Goal: Information Seeking & Learning: Learn about a topic

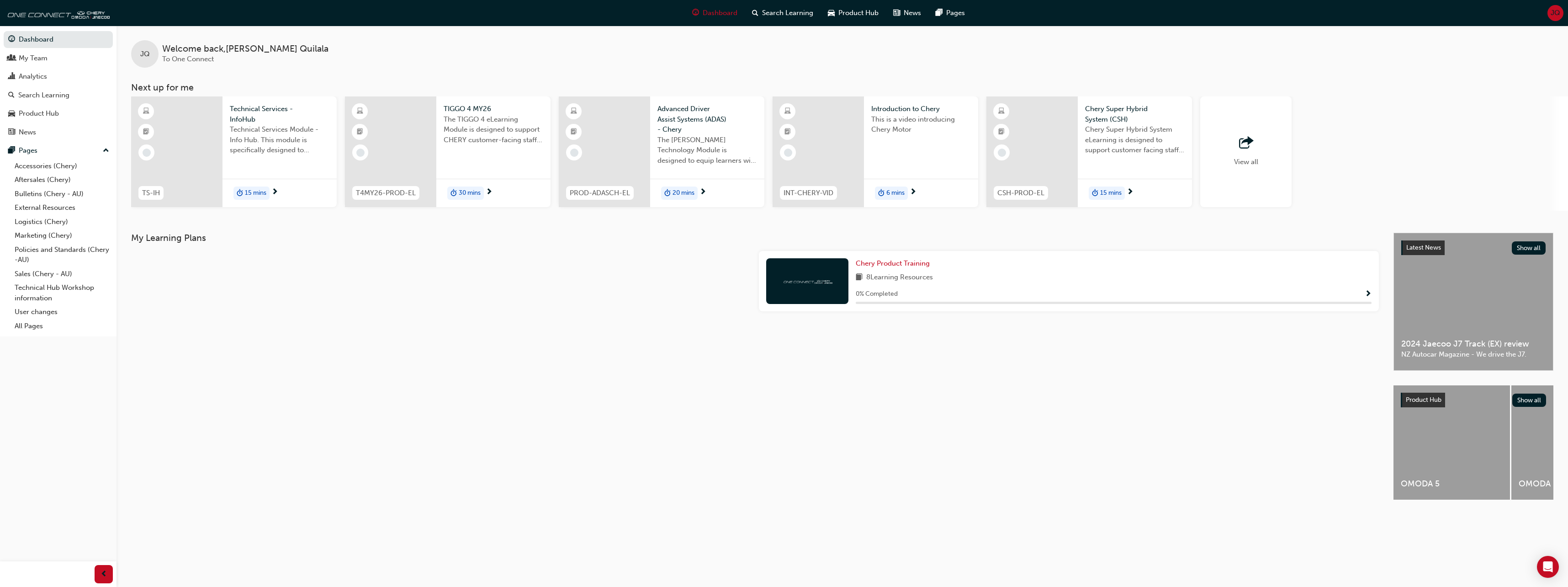
click at [836, 533] on div "JQ Welcome back , [PERSON_NAME] To One Connect Next up for me TS-IH Technical S…" at bounding box center [784, 294] width 1568 height 587
click at [58, 289] on link "Technical Hub Workshop information" at bounding box center [62, 293] width 102 height 24
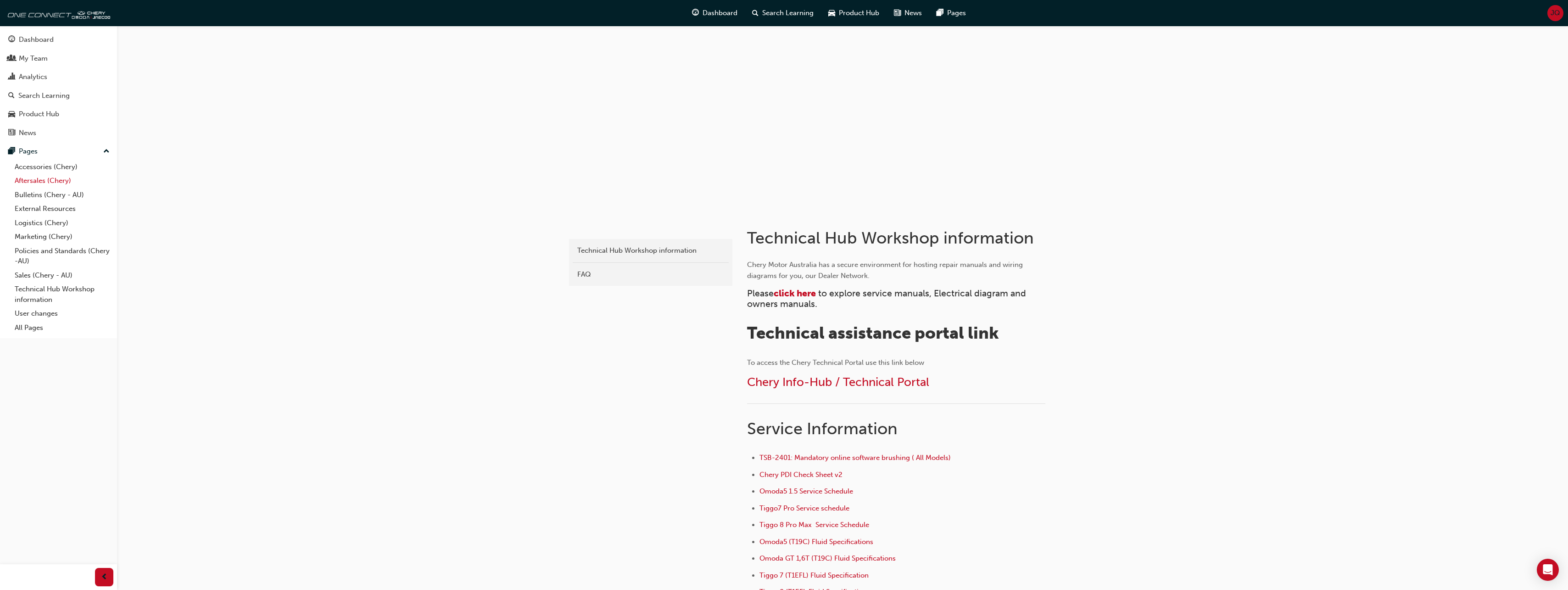
click at [50, 182] on link "Aftersales (Chery)" at bounding box center [62, 181] width 102 height 14
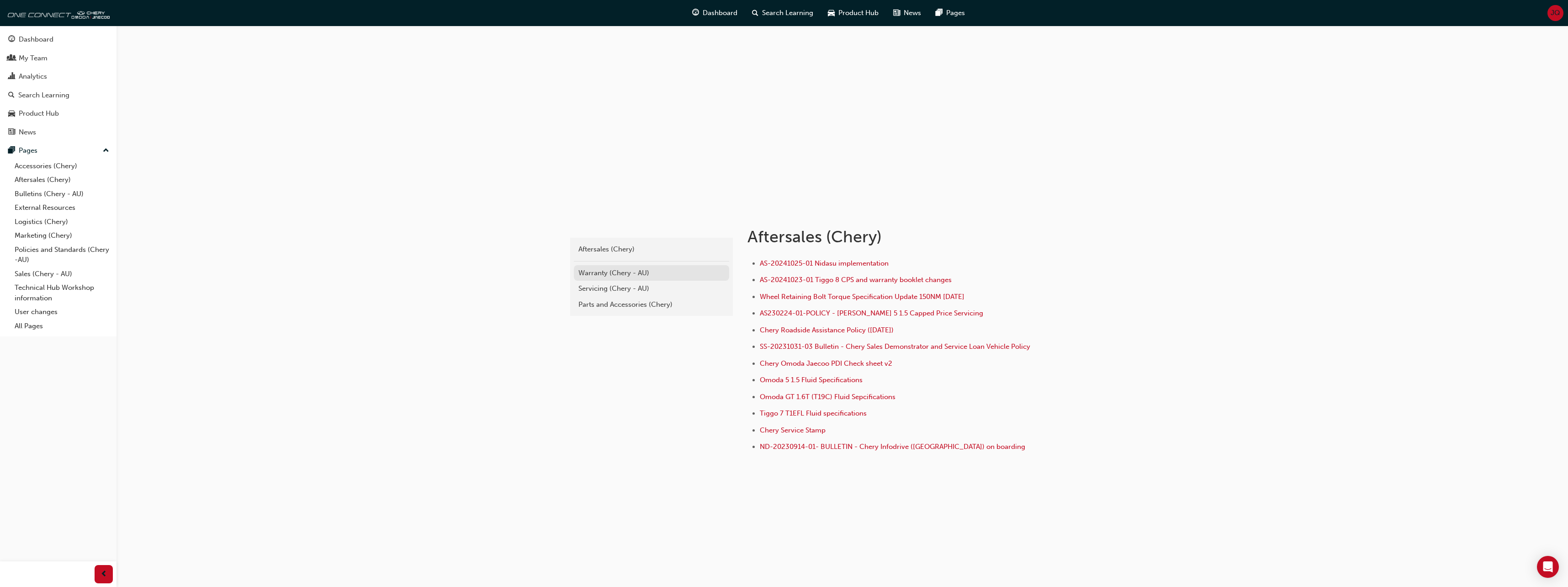
click at [623, 270] on div "Warranty (Chery - AU)" at bounding box center [651, 273] width 146 height 11
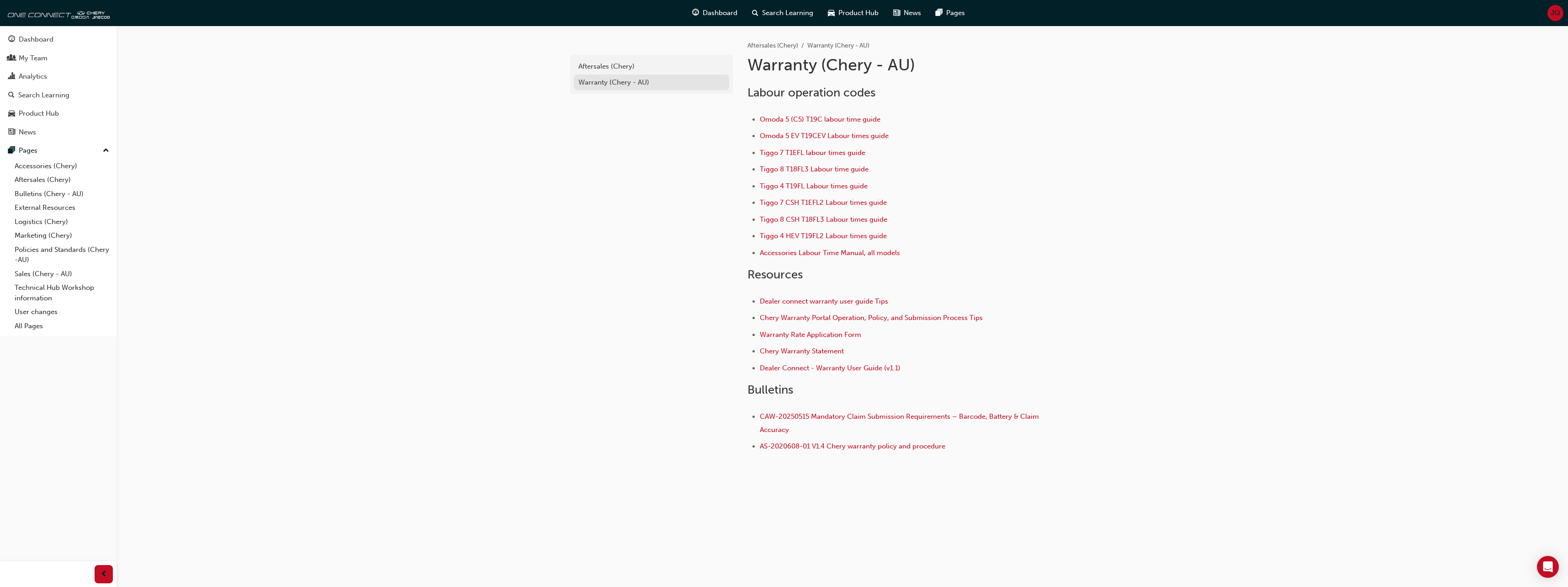
click at [628, 82] on div "Warranty (Chery - AU)" at bounding box center [651, 82] width 146 height 11
click at [42, 324] on link "All Pages" at bounding box center [62, 326] width 102 height 14
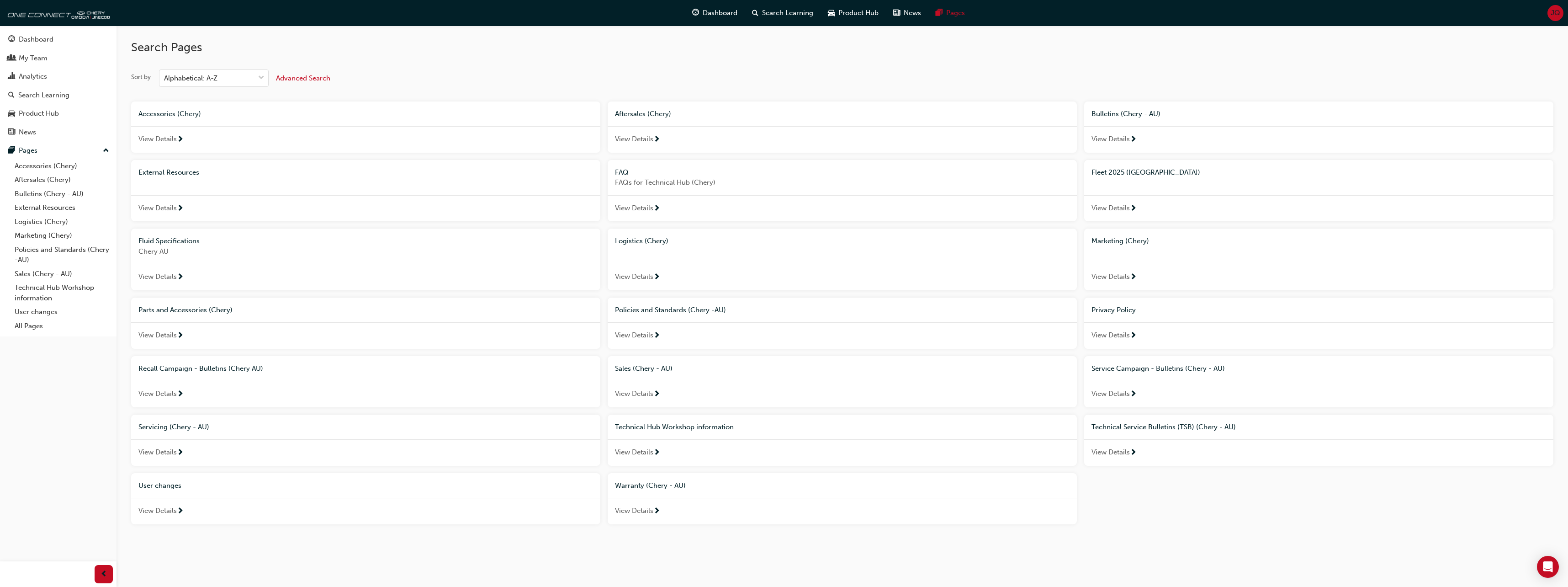
click at [643, 512] on span "View Details" at bounding box center [634, 510] width 39 height 11
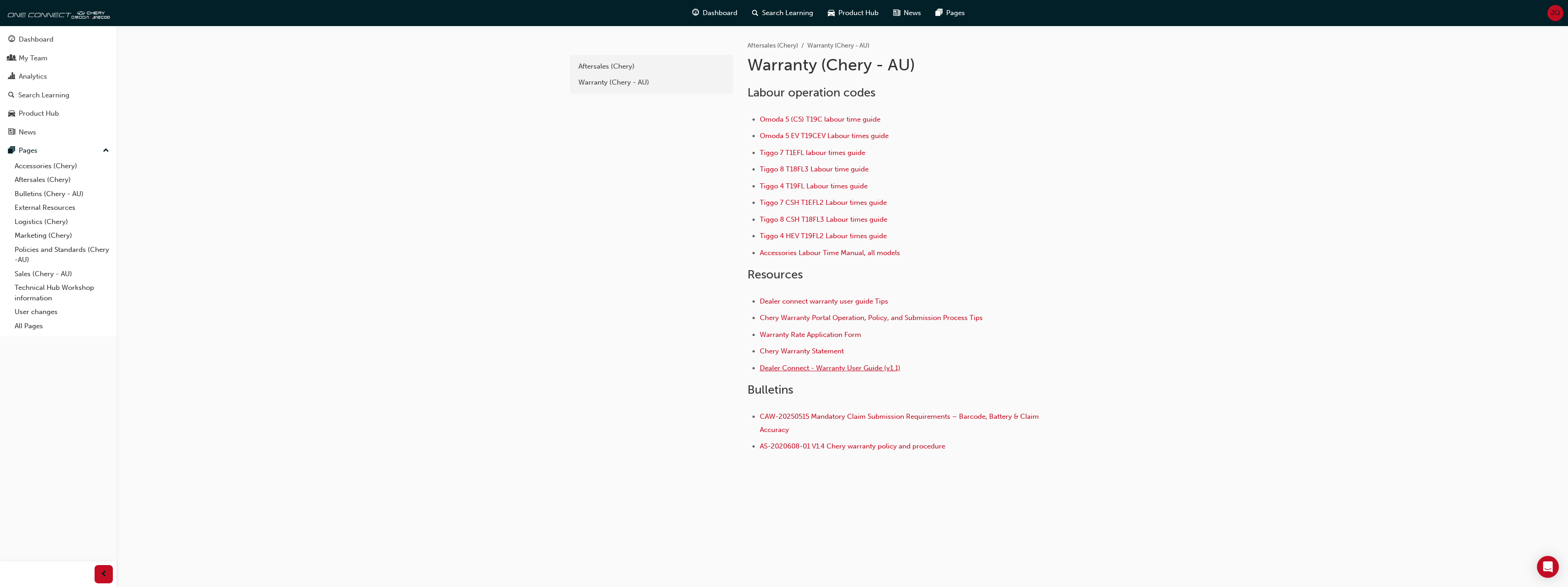
click at [805, 369] on span "Dealer Connect - Warranty User Guide (v1.1)" at bounding box center [830, 367] width 141 height 8
click at [36, 79] on div "Analytics" at bounding box center [33, 77] width 29 height 11
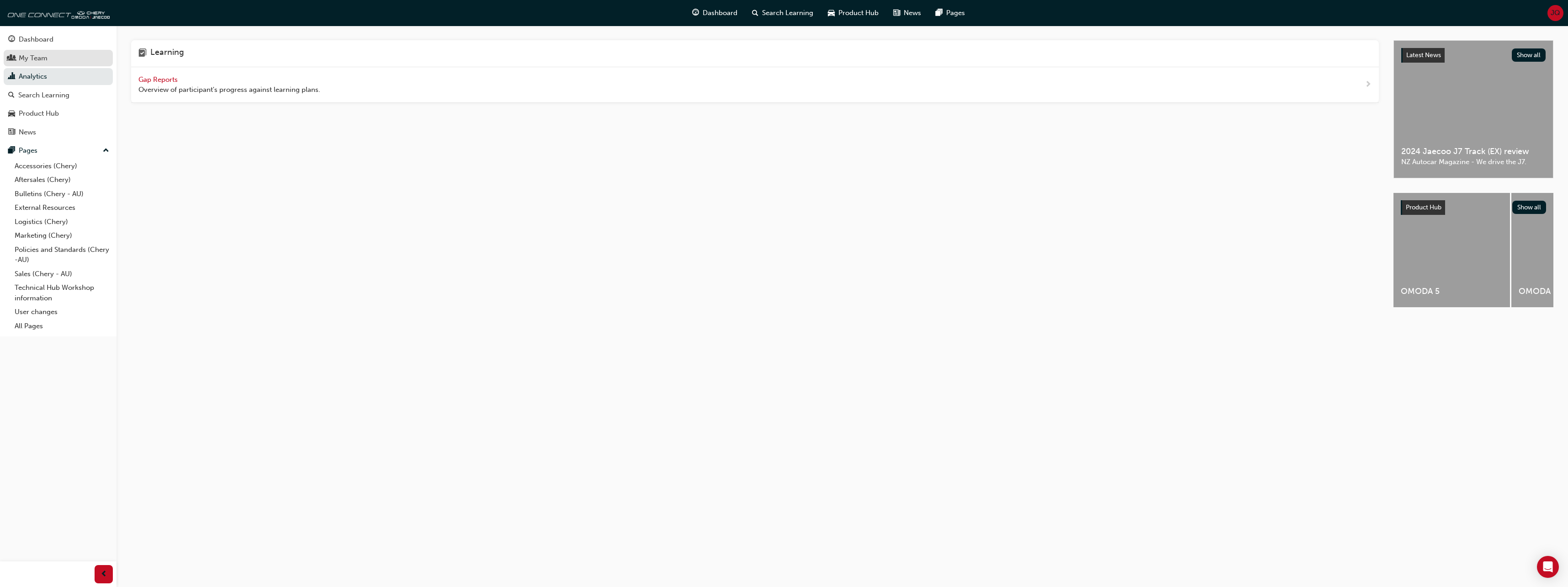
click at [38, 55] on div "My Team" at bounding box center [33, 58] width 29 height 11
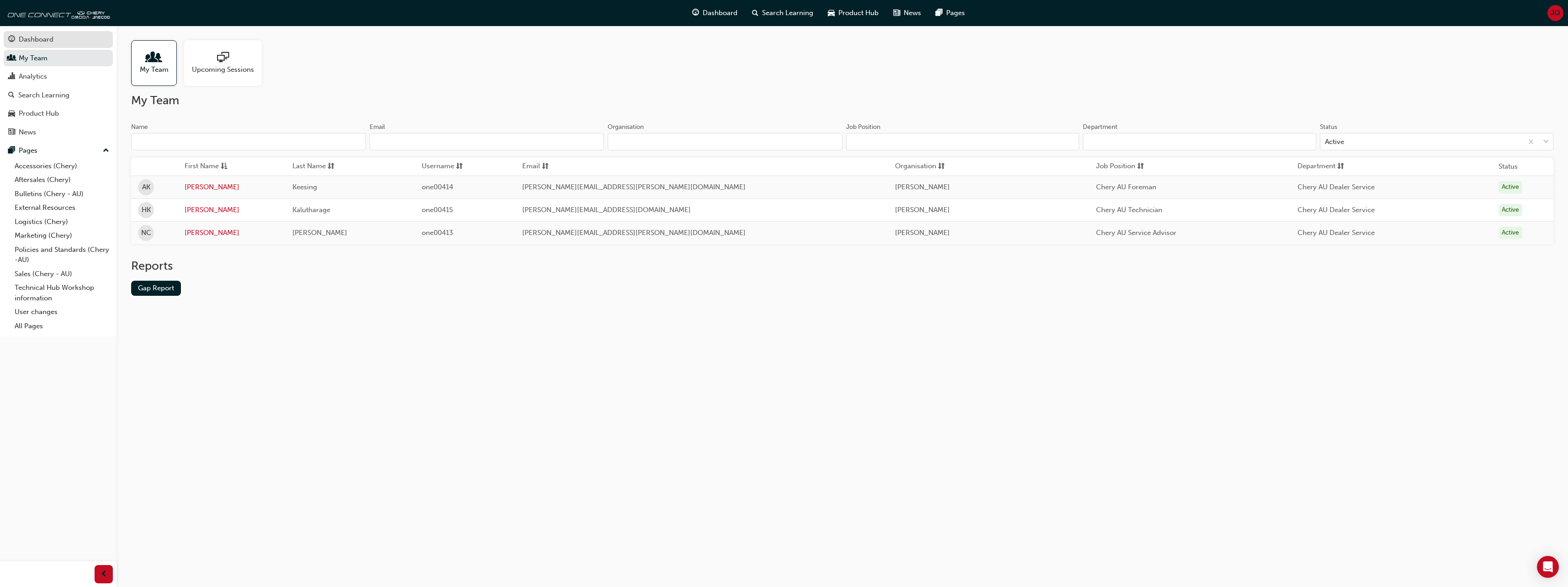
click at [40, 45] on div "Dashboard" at bounding box center [58, 39] width 100 height 11
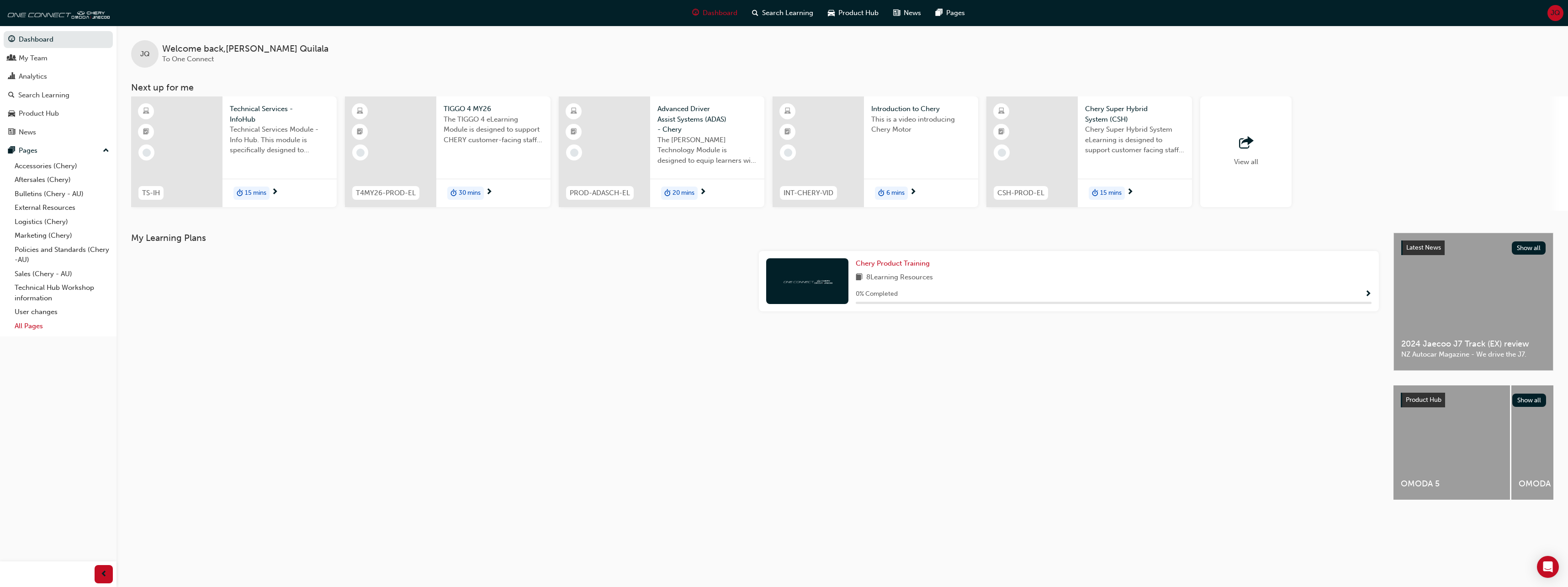
click at [29, 324] on link "All Pages" at bounding box center [62, 326] width 102 height 14
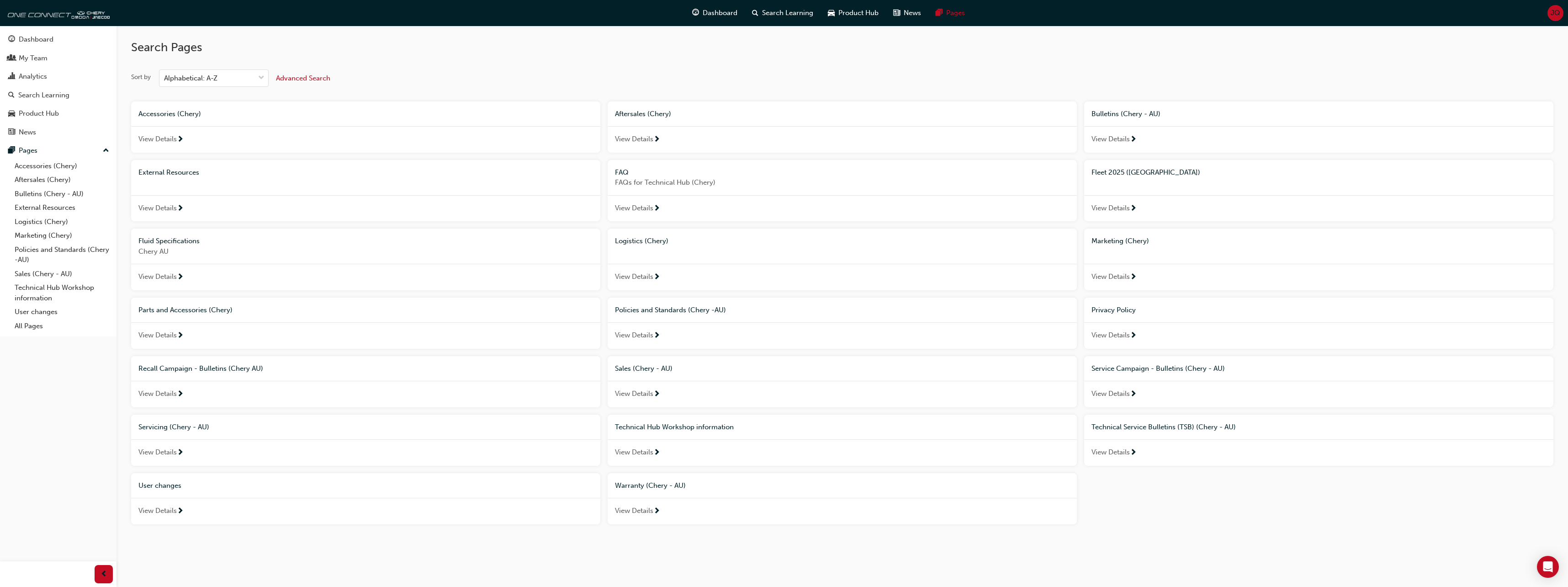
click at [626, 137] on span "View Details" at bounding box center [634, 139] width 39 height 11
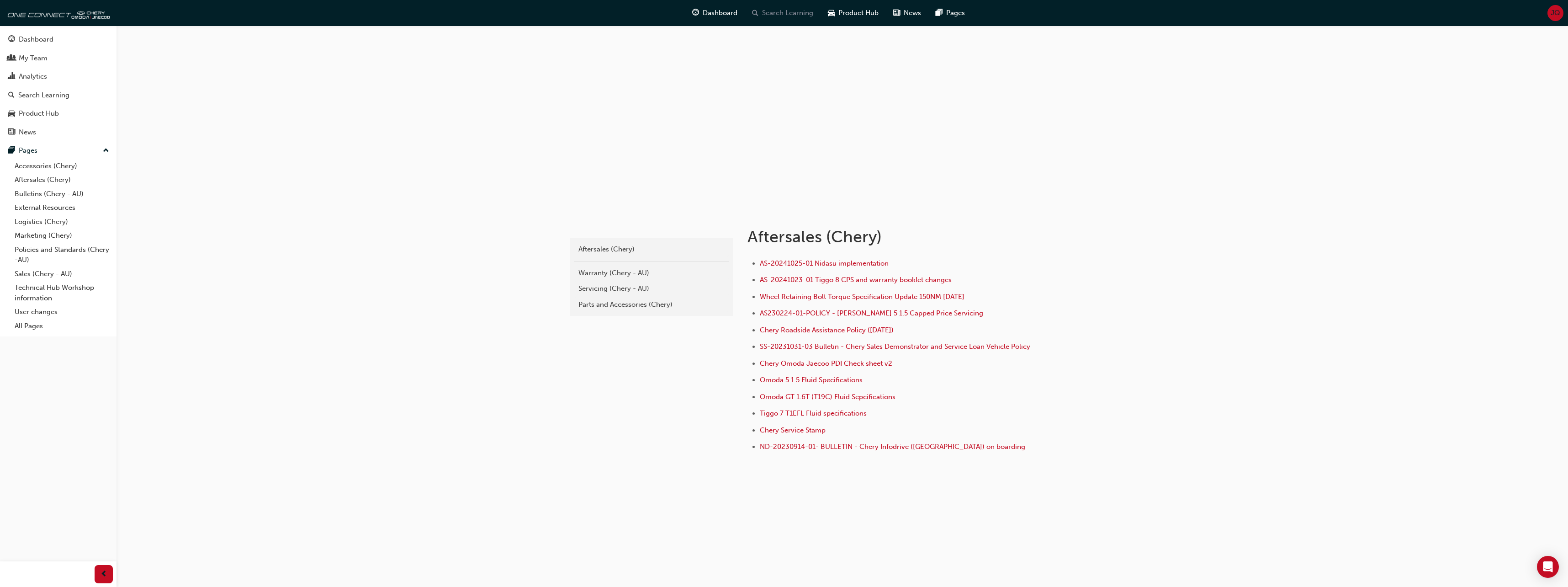
click at [778, 14] on span "Search Learning" at bounding box center [787, 13] width 51 height 11
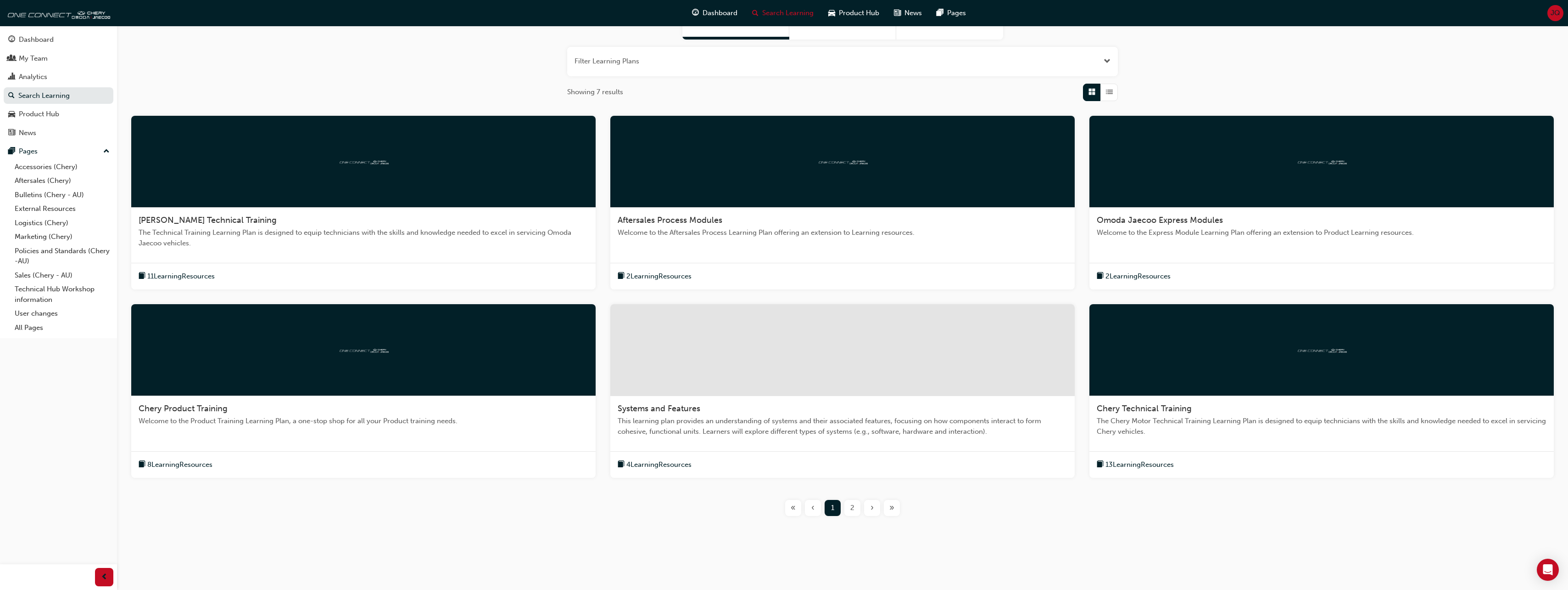
scroll to position [97, 0]
click at [886, 510] on div "»" at bounding box center [892, 507] width 16 height 16
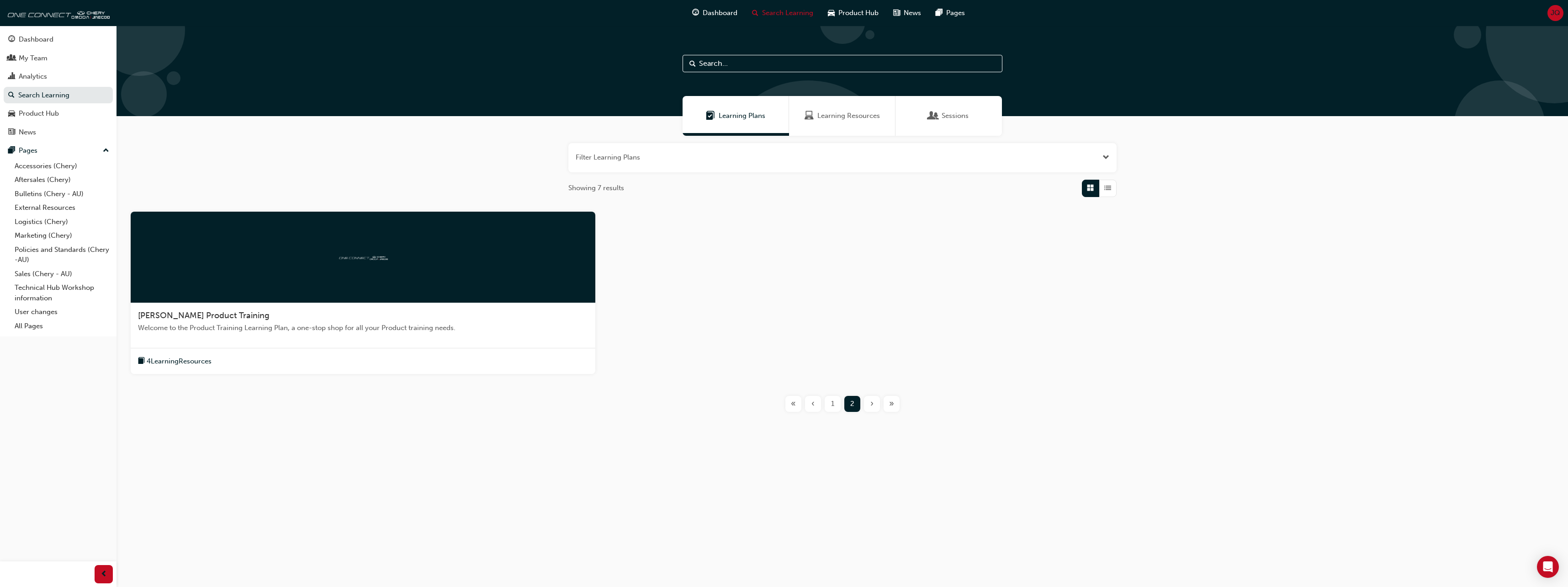
click at [816, 404] on div "‹" at bounding box center [813, 404] width 16 height 16
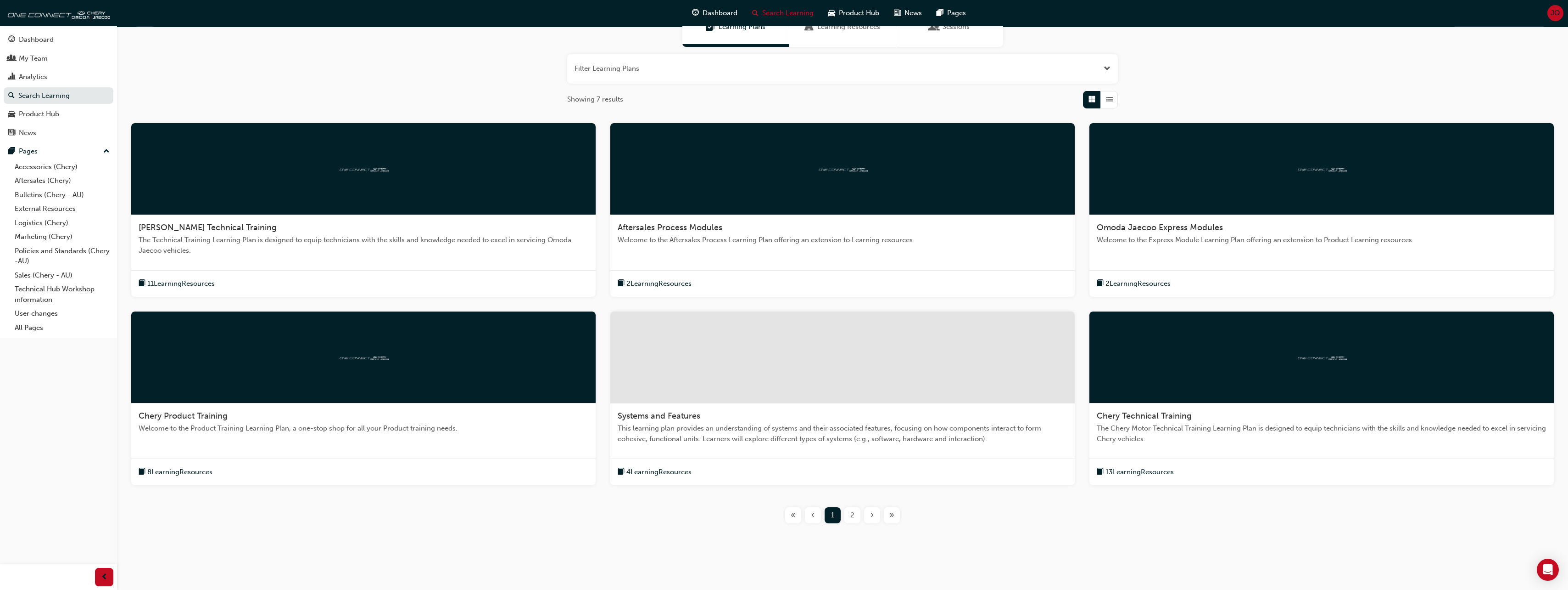
scroll to position [97, 0]
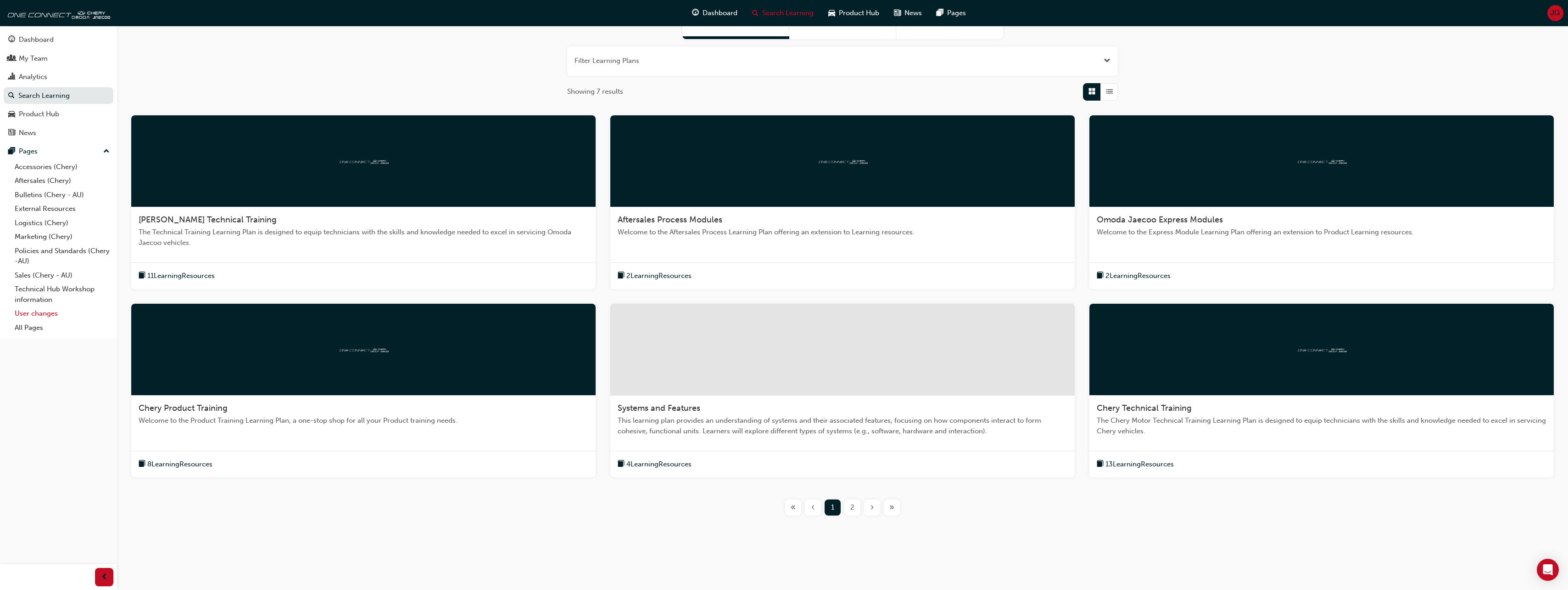
click at [37, 313] on link "User changes" at bounding box center [62, 314] width 102 height 14
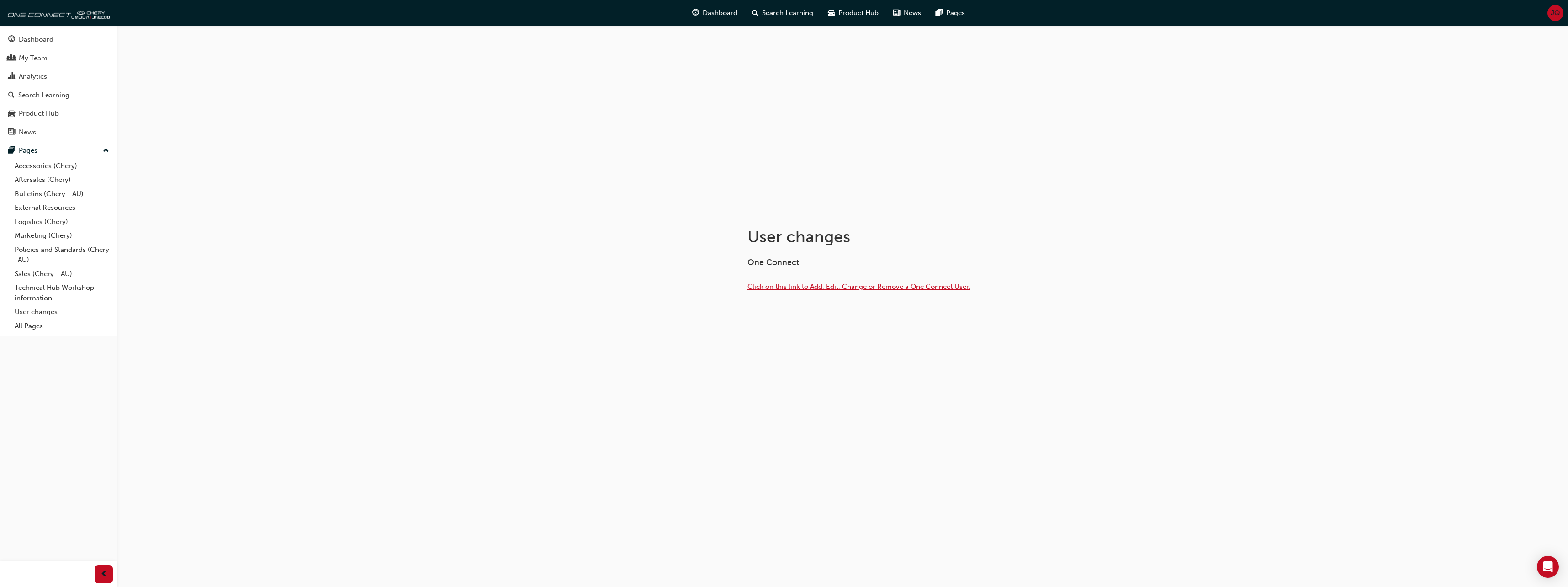
click at [822, 286] on span "Click on this link to Add, Edit, Change or Remove a One Connect User." at bounding box center [859, 286] width 223 height 8
click at [26, 327] on link "All Pages" at bounding box center [62, 326] width 102 height 14
